Goal: Task Accomplishment & Management: Manage account settings

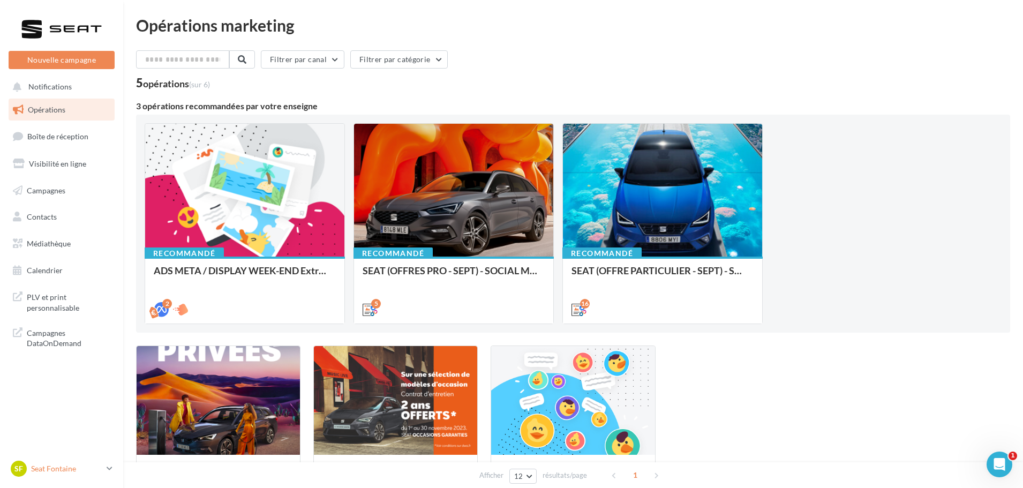
click at [79, 461] on div "SF Seat Fontaine SEAT-FONTAINE" at bounding box center [57, 469] width 92 height 16
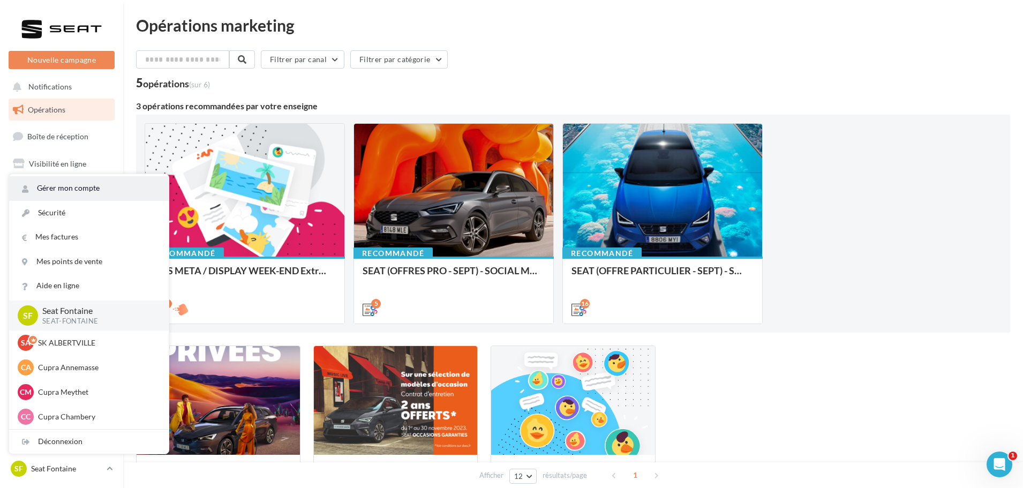
click at [86, 191] on link "Gérer mon compte" at bounding box center [89, 188] width 160 height 24
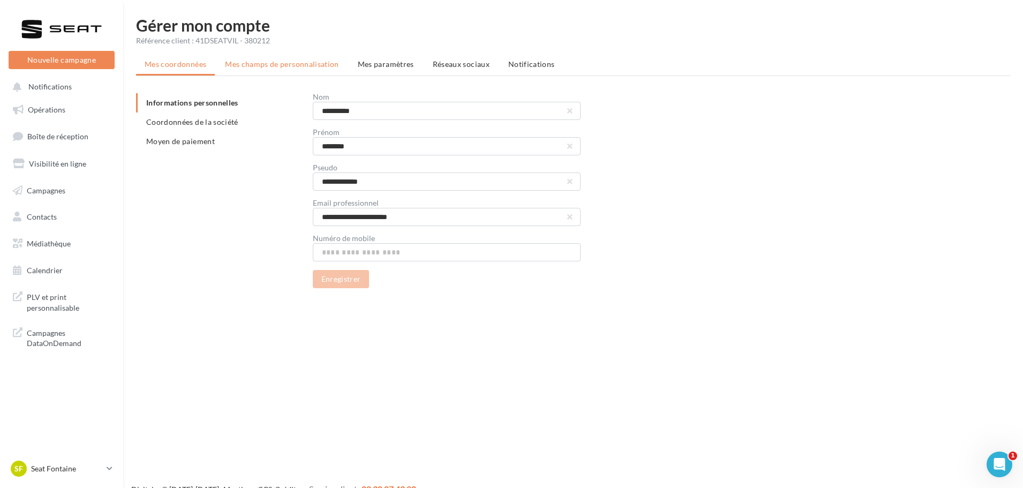
click at [303, 62] on span "Mes champs de personnalisation" at bounding box center [282, 63] width 114 height 9
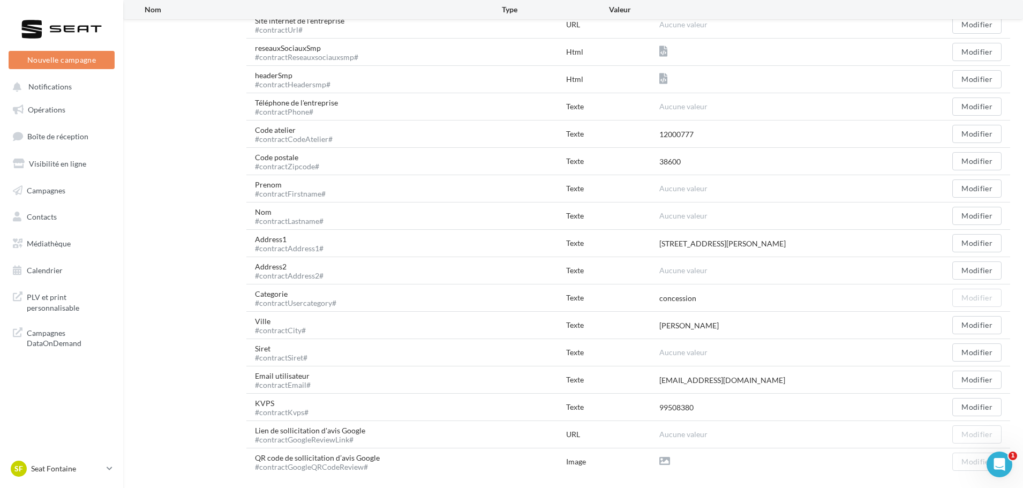
scroll to position [298, 0]
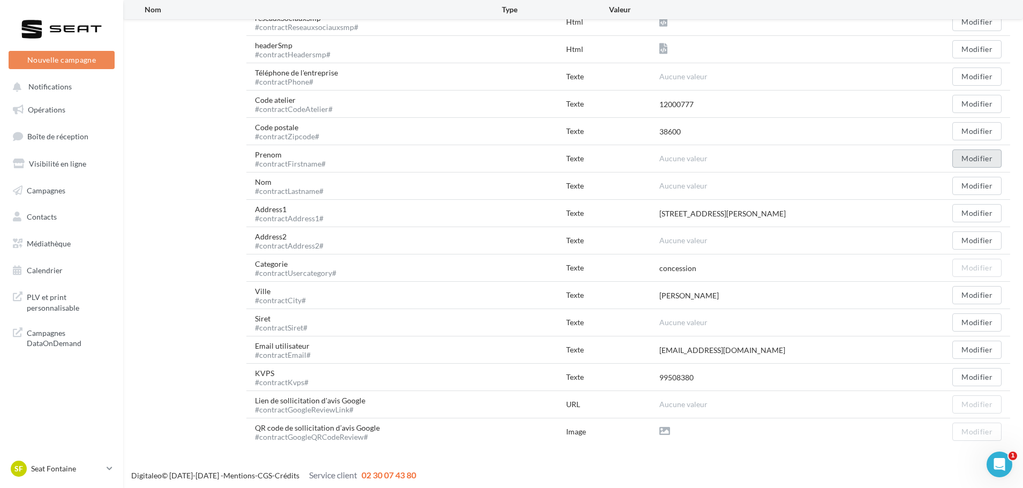
click at [978, 157] on button "Modifier" at bounding box center [976, 158] width 49 height 18
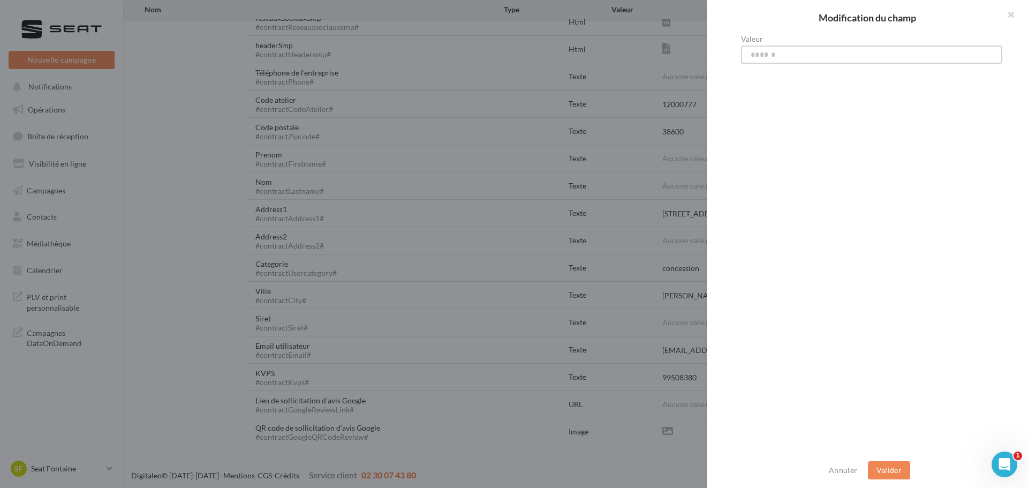
click at [769, 50] on input "Valeur" at bounding box center [871, 55] width 261 height 18
type input "****"
click at [904, 467] on button "Valider" at bounding box center [889, 470] width 42 height 18
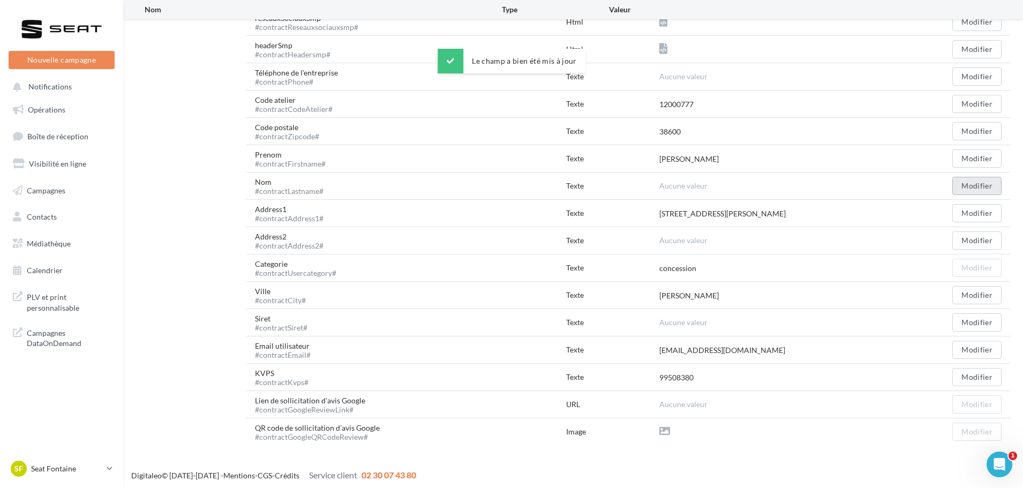
click at [963, 181] on button "Modifier" at bounding box center [976, 186] width 49 height 18
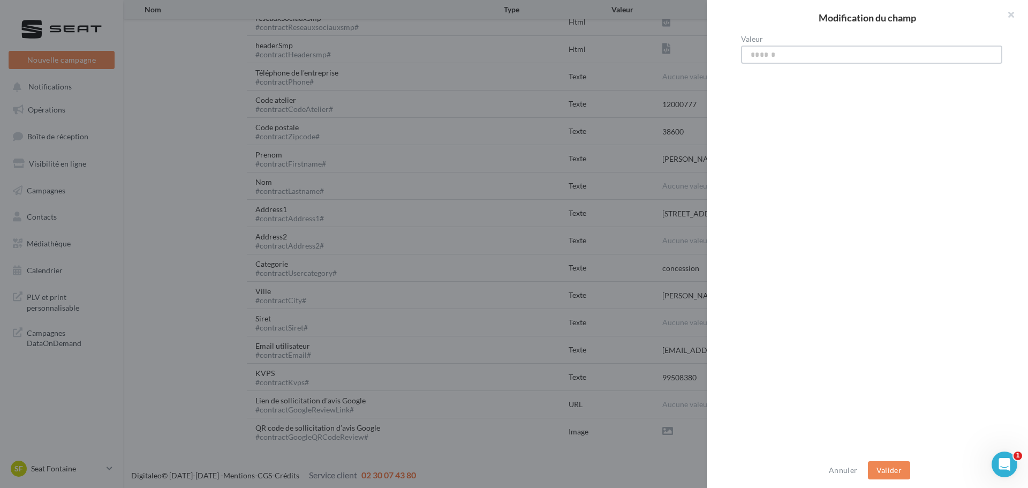
click at [780, 55] on input "Valeur" at bounding box center [871, 55] width 261 height 18
type input "*******"
click at [880, 461] on button "Valider" at bounding box center [889, 470] width 42 height 18
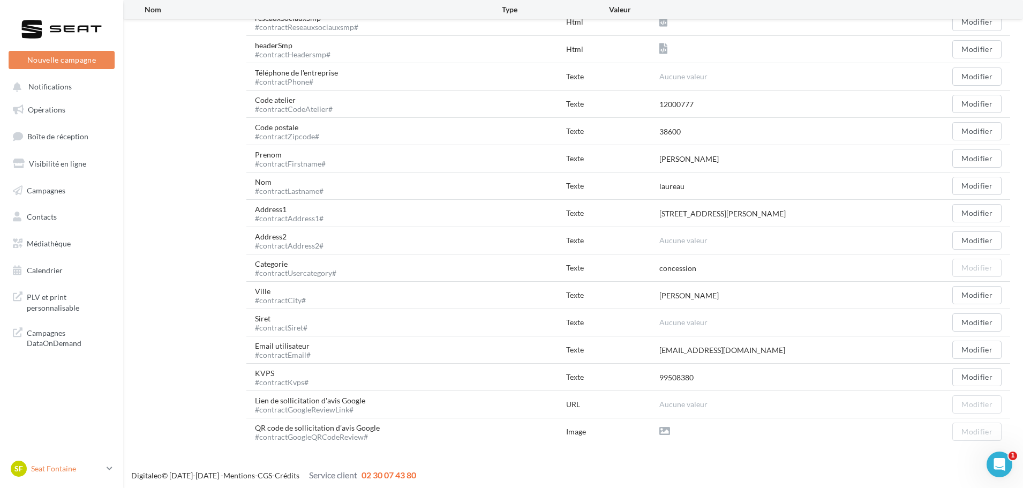
click at [81, 467] on p "Seat Fontaine" at bounding box center [66, 468] width 71 height 11
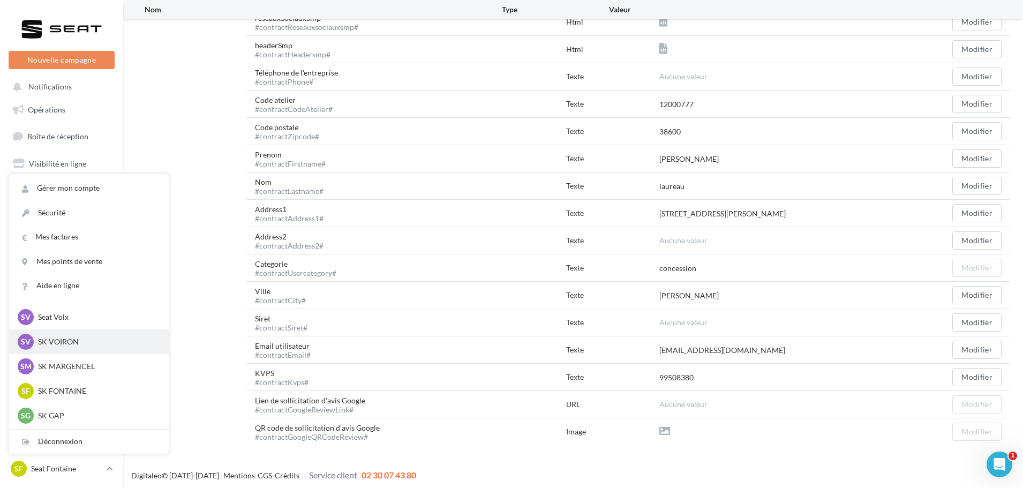
scroll to position [268, 0]
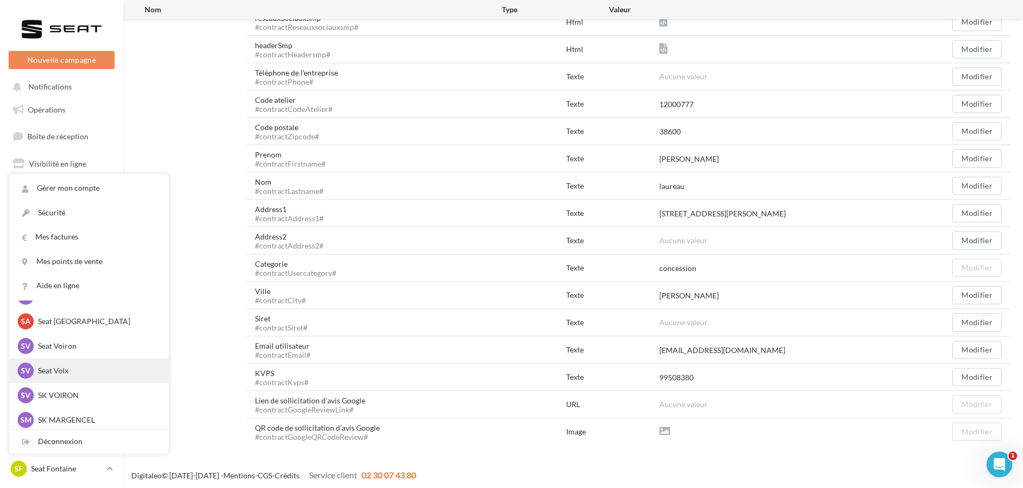
click at [92, 370] on p "Seat Volx" at bounding box center [97, 370] width 118 height 11
